Goal: Information Seeking & Learning: Find specific fact

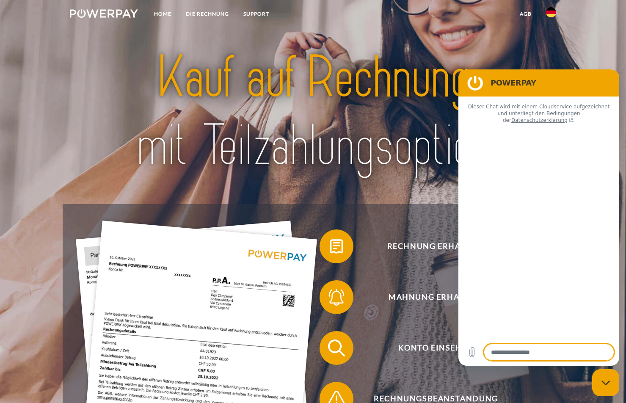
type textarea "*"
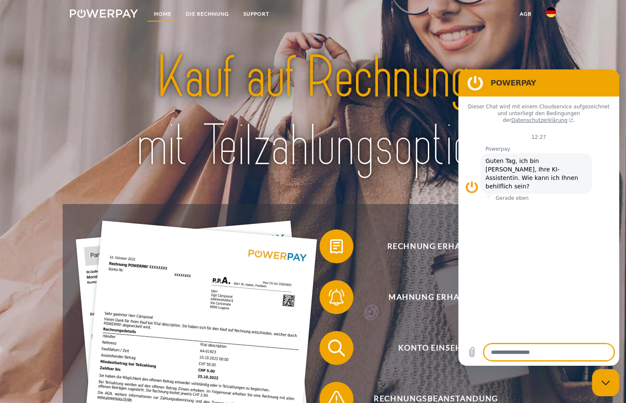
click at [172, 11] on link "Home" at bounding box center [163, 13] width 32 height 15
click at [190, 11] on link "DIE RECHNUNG" at bounding box center [208, 13] width 58 height 15
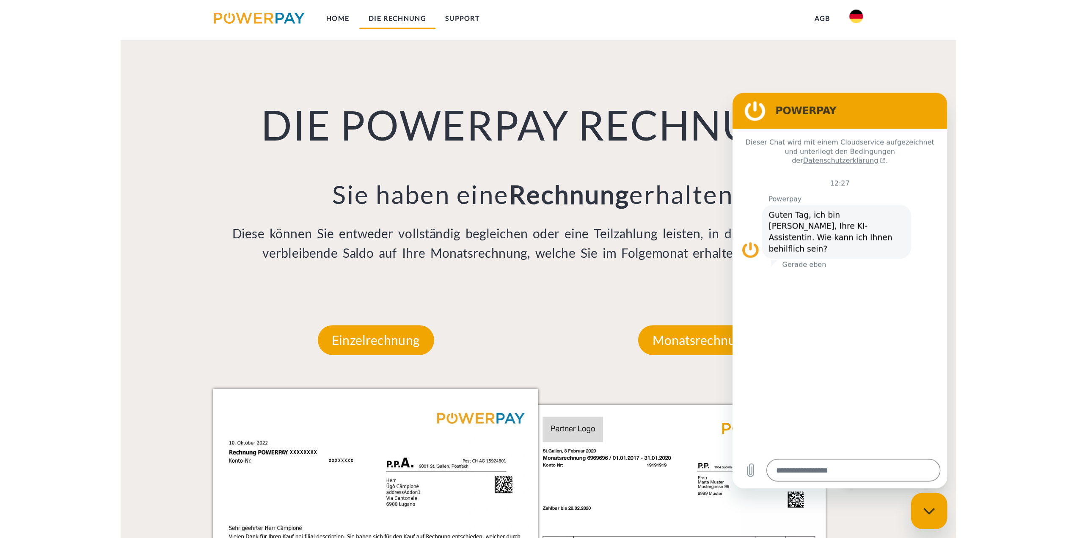
scroll to position [606, 0]
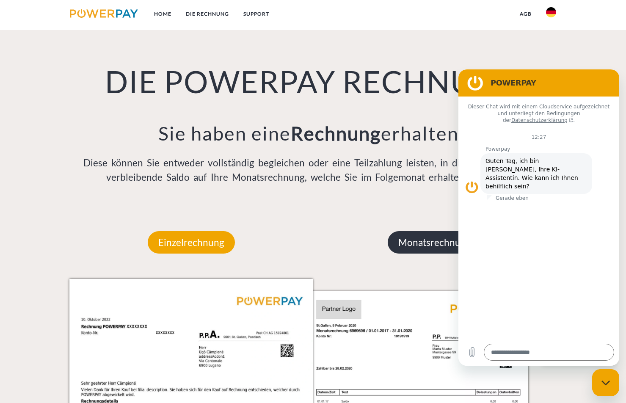
click at [397, 245] on p "Monatsrechnung" at bounding box center [435, 242] width 94 height 23
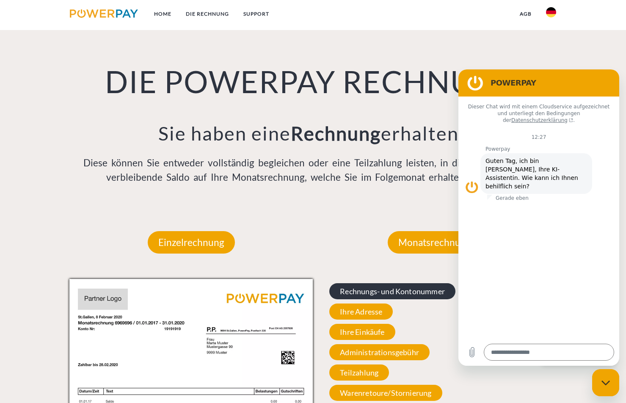
click at [359, 292] on span "Rechnungs- und Kontonummer" at bounding box center [392, 291] width 126 height 16
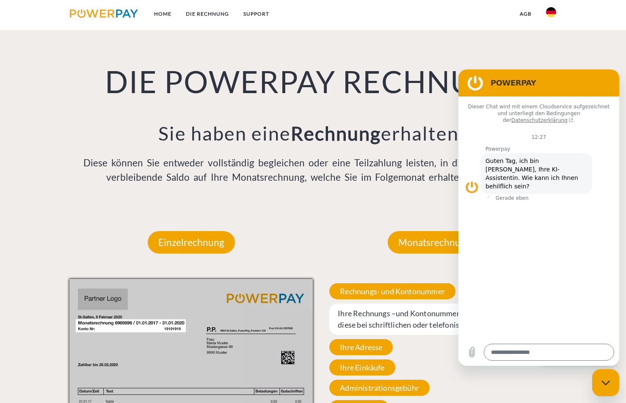
click at [480, 84] on figure at bounding box center [475, 82] width 17 height 17
click at [469, 180] on figure at bounding box center [472, 187] width 14 height 14
click at [464, 85] on div "POWERPAY" at bounding box center [536, 82] width 147 height 17
click at [482, 83] on figure at bounding box center [475, 82] width 17 height 17
click at [535, 91] on section "POWERPAY" at bounding box center [538, 82] width 161 height 27
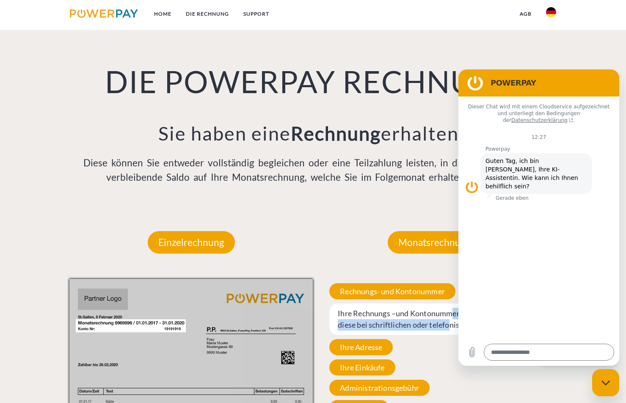
click at [451, 323] on span "Ihre Rechnungs –und Kontonummer. Bitte geben Sie diese bei schriftlichen oder t…" at bounding box center [434, 318] width 211 height 31
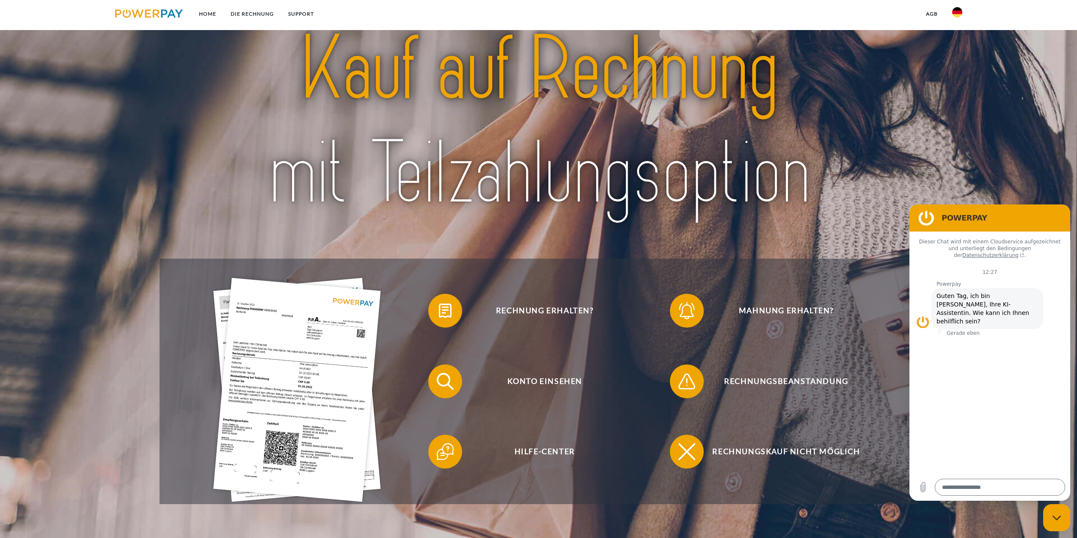
scroll to position [0, 0]
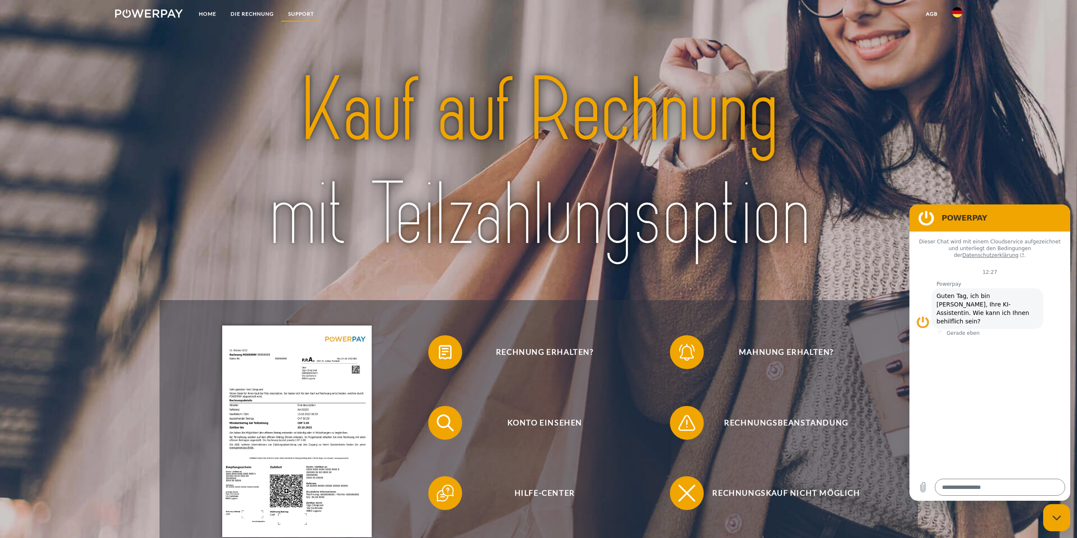
click at [301, 10] on link "SUPPORT" at bounding box center [301, 13] width 40 height 15
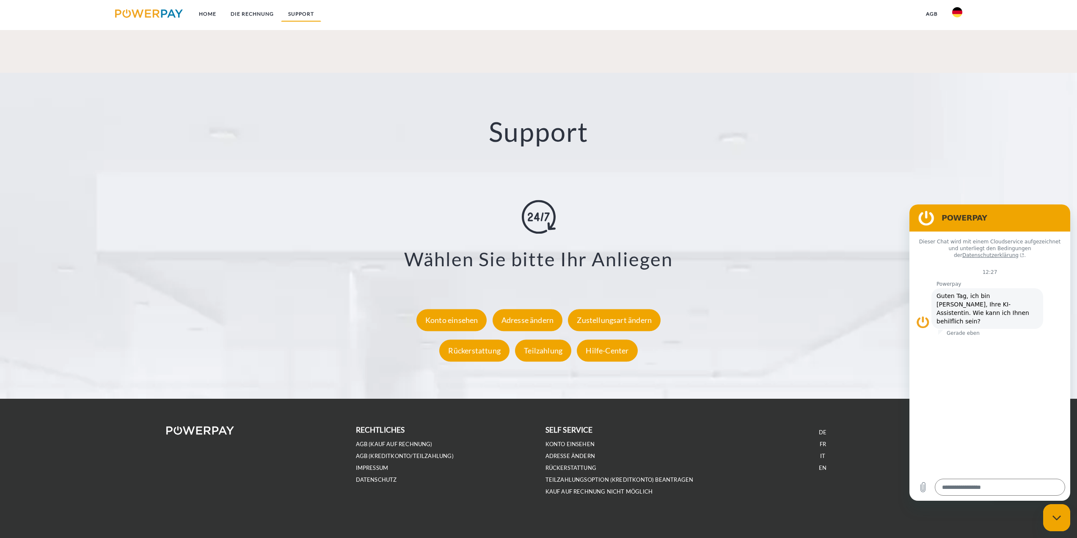
scroll to position [1480, 0]
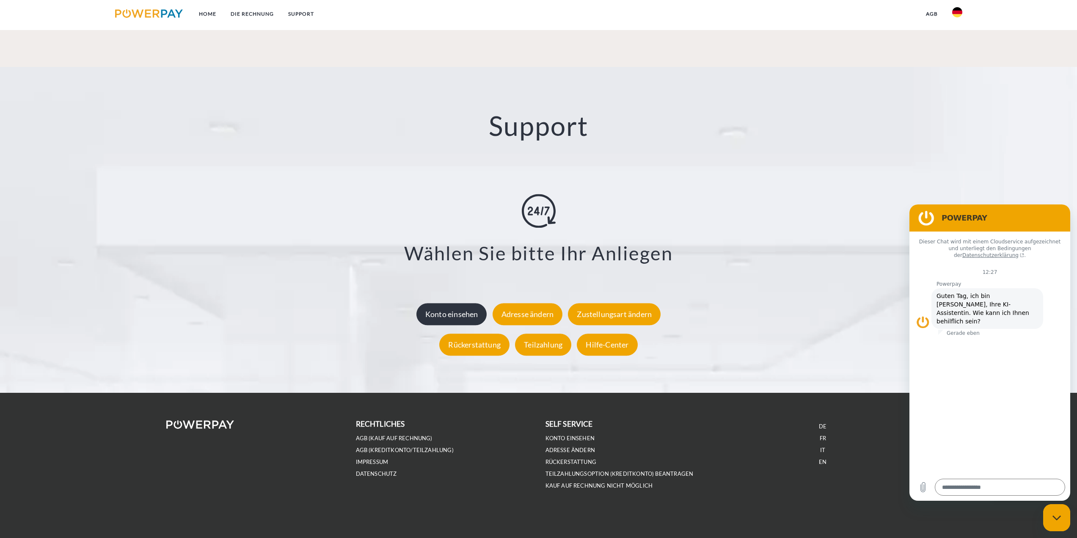
click at [450, 306] on div "Konto einsehen" at bounding box center [451, 314] width 71 height 22
